Goal: Navigation & Orientation: Find specific page/section

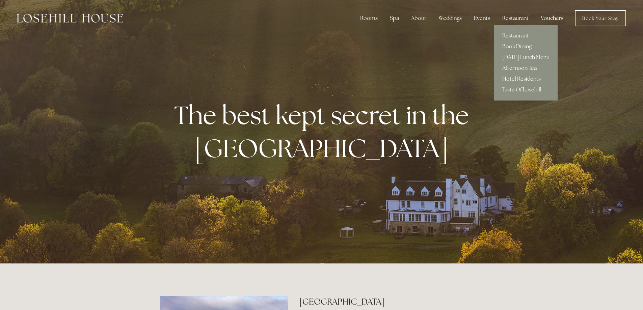
click at [515, 68] on link "Afternoon Tea" at bounding box center [525, 68] width 63 height 11
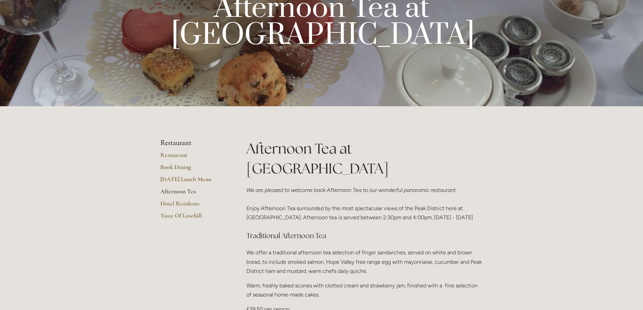
scroll to position [68, 0]
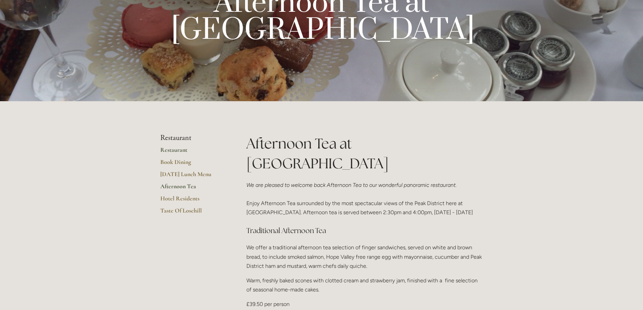
click at [174, 149] on link "Restaurant" at bounding box center [192, 152] width 64 height 12
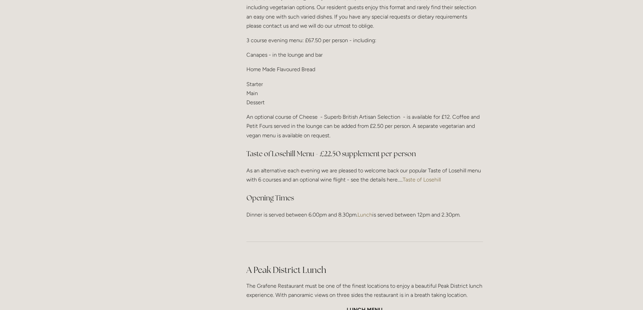
scroll to position [878, 0]
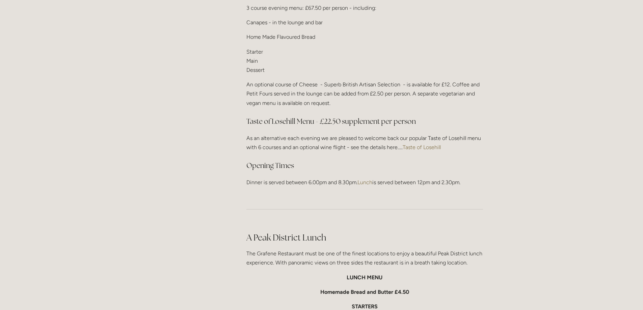
click at [363, 180] on link "Lunch" at bounding box center [365, 182] width 15 height 6
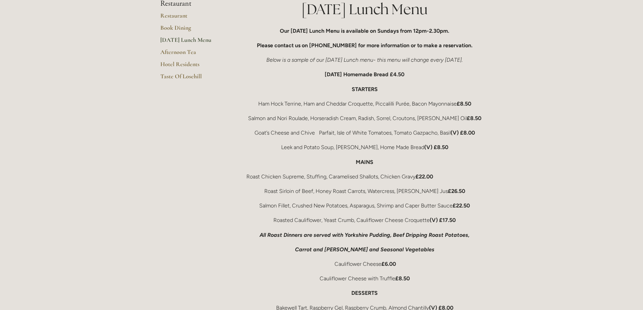
scroll to position [101, 0]
